Goal: Task Accomplishment & Management: Complete application form

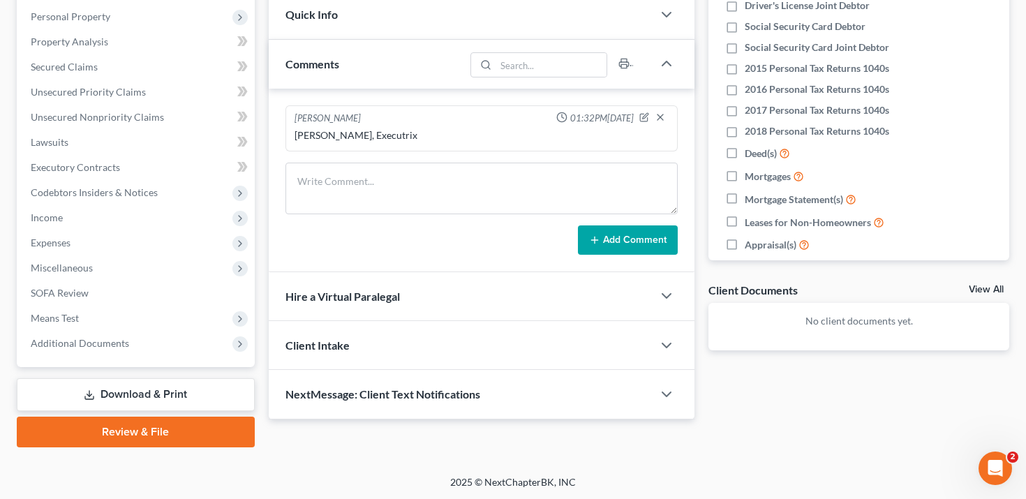
click at [164, 433] on link "Review & File" at bounding box center [136, 432] width 238 height 31
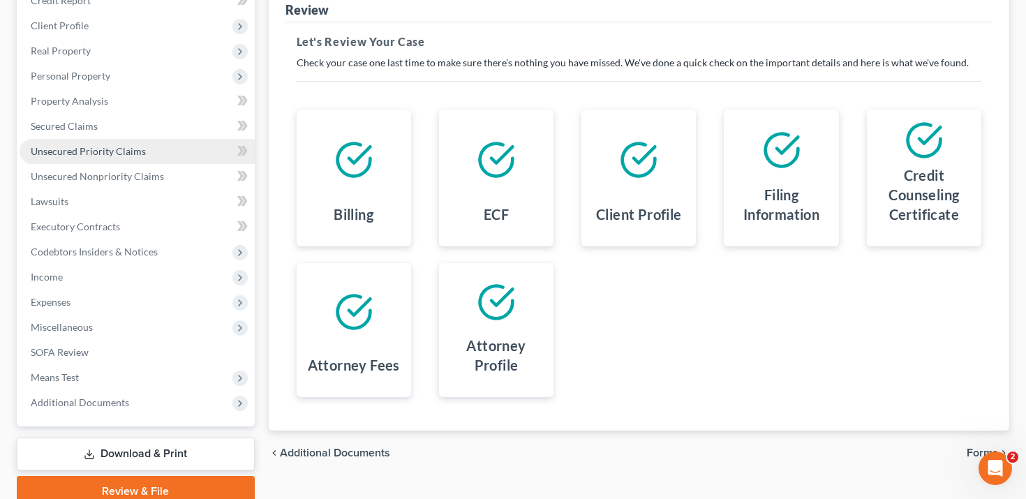
scroll to position [96, 0]
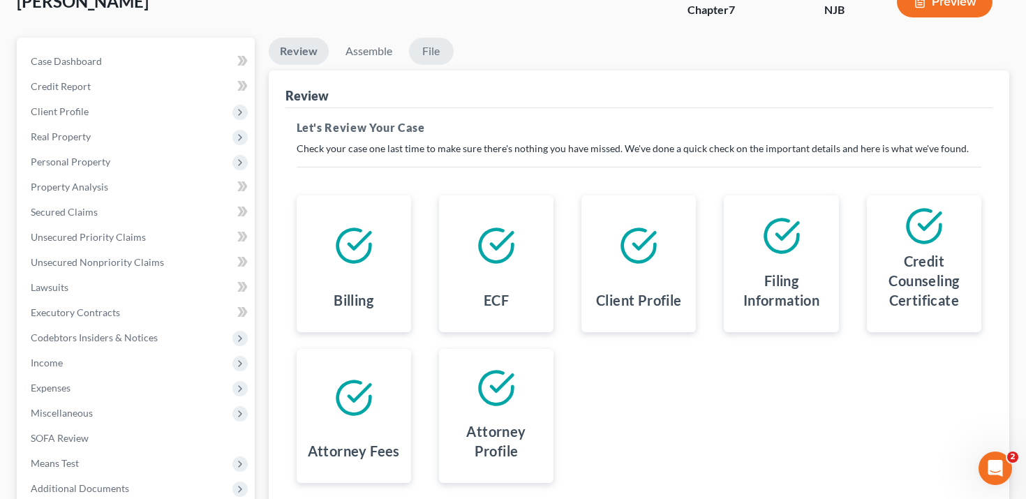
click at [437, 42] on link "File" at bounding box center [431, 51] width 45 height 27
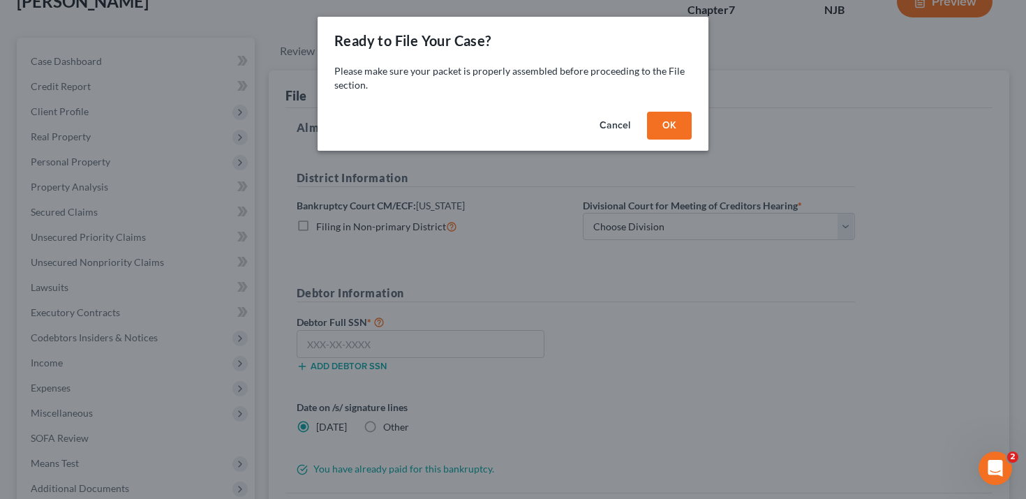
click at [667, 126] on button "OK" at bounding box center [669, 126] width 45 height 28
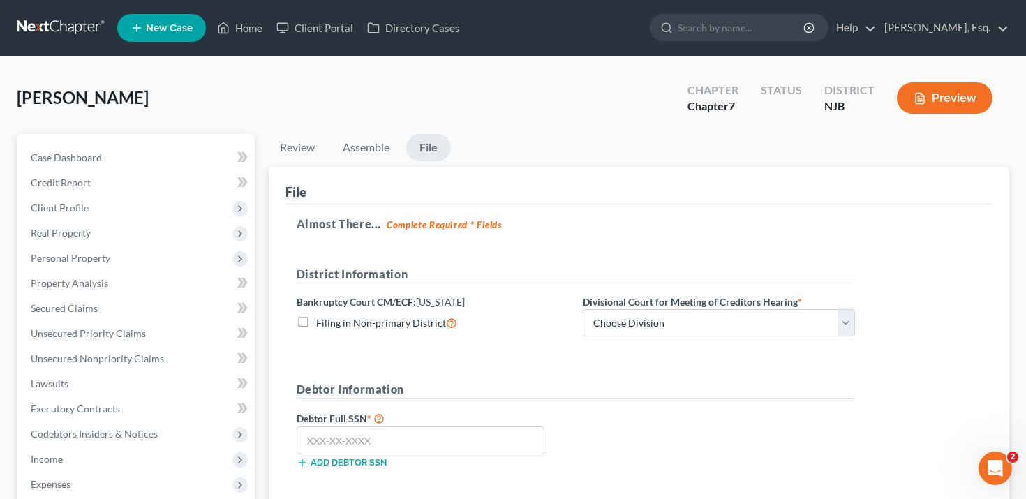
scroll to position [242, 0]
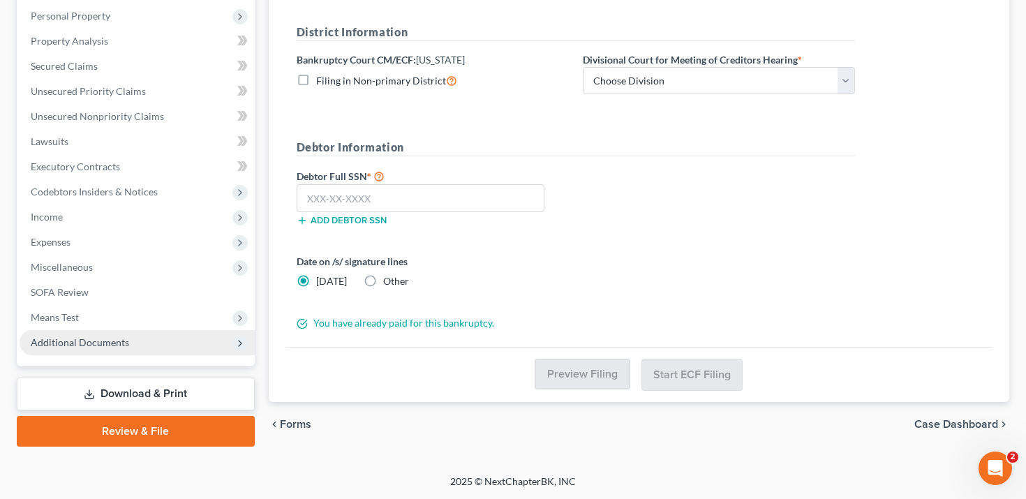
click at [110, 345] on span "Additional Documents" at bounding box center [80, 342] width 98 height 12
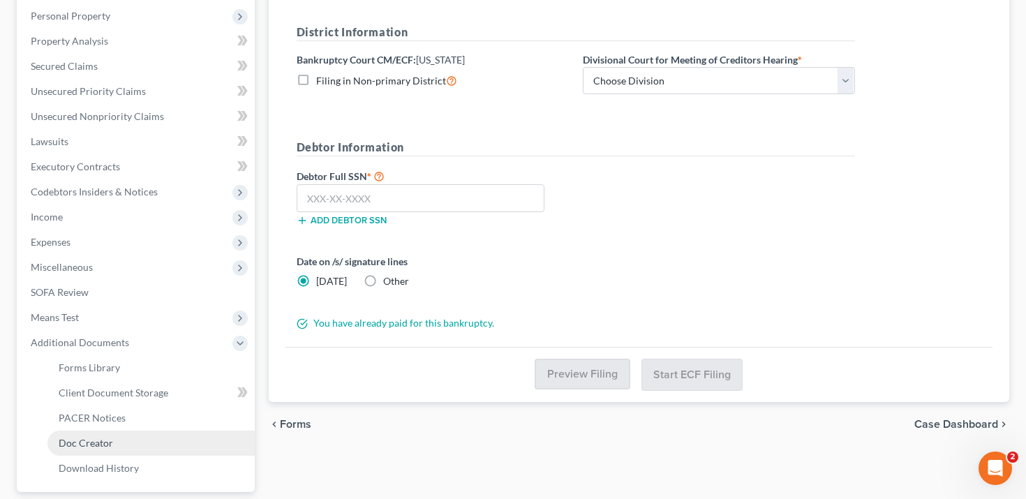
scroll to position [279, 0]
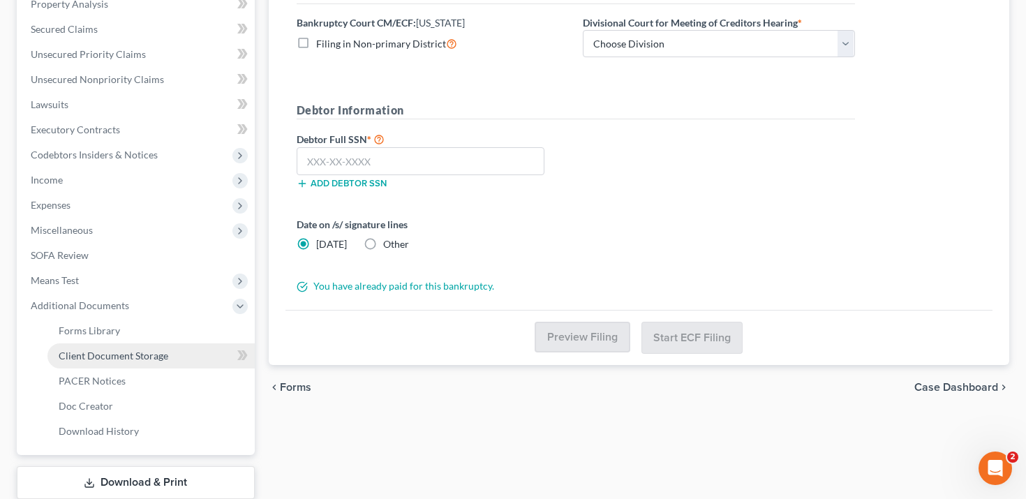
click at [127, 350] on span "Client Document Storage" at bounding box center [114, 356] width 110 height 12
